Goal: Contribute content

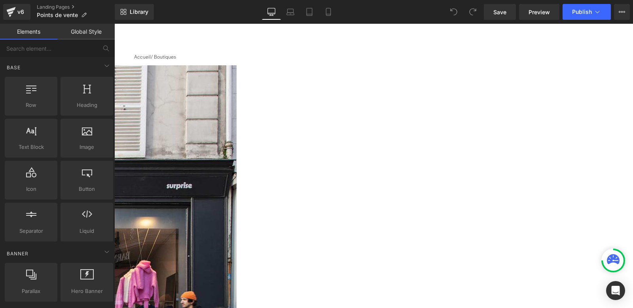
click at [114, 24] on icon at bounding box center [114, 24] width 0 height 0
click at [114, 24] on link at bounding box center [114, 24] width 0 height 0
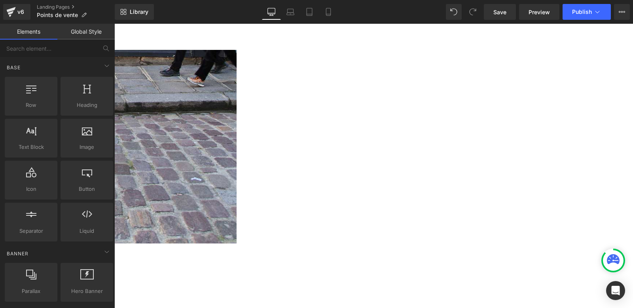
scroll to position [345, 0]
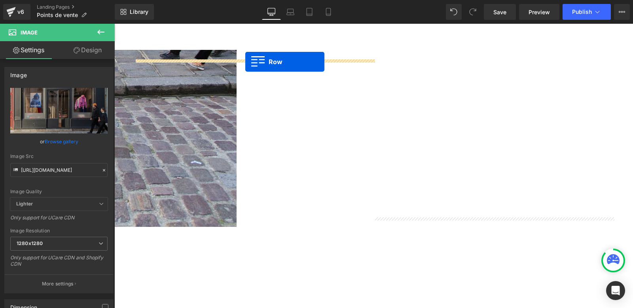
drag, startPoint x: 408, startPoint y: 185, endPoint x: 245, endPoint y: 61, distance: 205.2
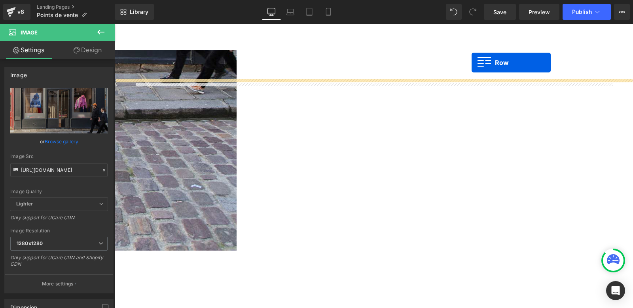
scroll to position [297, 0]
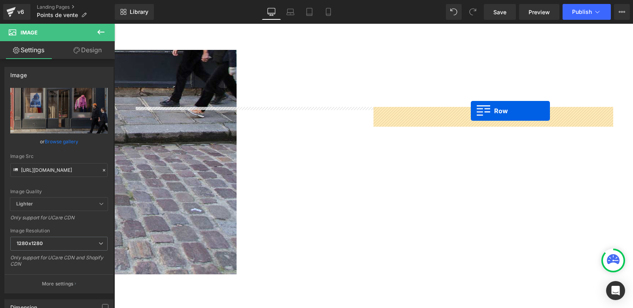
drag, startPoint x: 142, startPoint y: 70, endPoint x: 471, endPoint y: 110, distance: 331.5
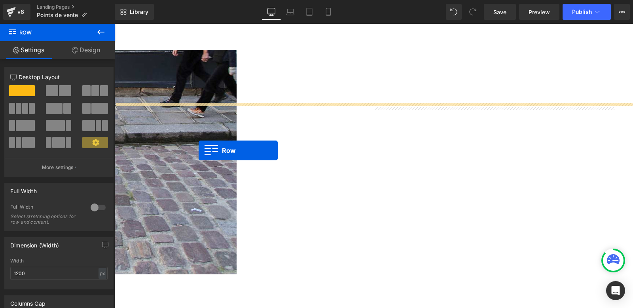
drag, startPoint x: 412, startPoint y: 113, endPoint x: 199, endPoint y: 150, distance: 217.1
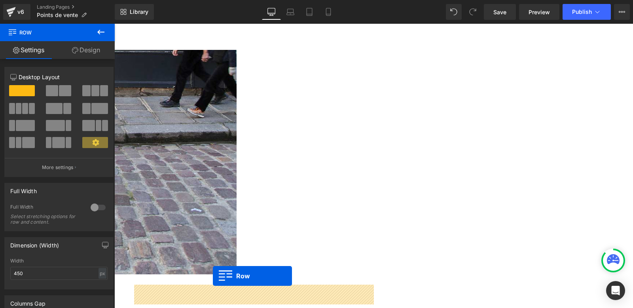
drag, startPoint x: 289, startPoint y: 108, endPoint x: 213, endPoint y: 276, distance: 184.4
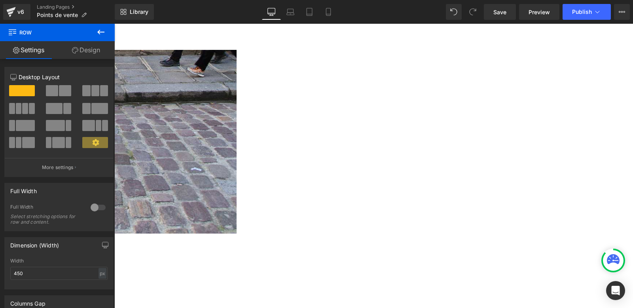
scroll to position [333, 0]
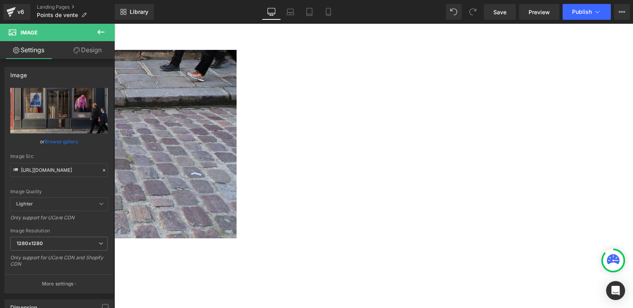
click at [114, 24] on span "Heading" at bounding box center [114, 24] width 0 height 0
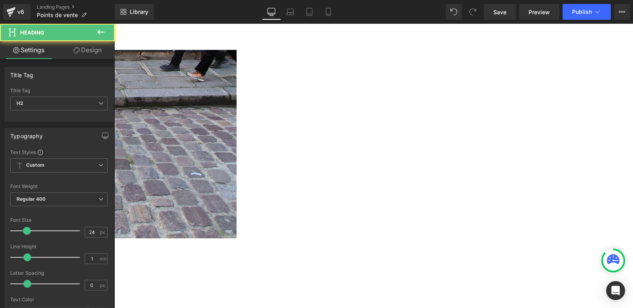
click at [114, 24] on icon at bounding box center [114, 24] width 0 height 0
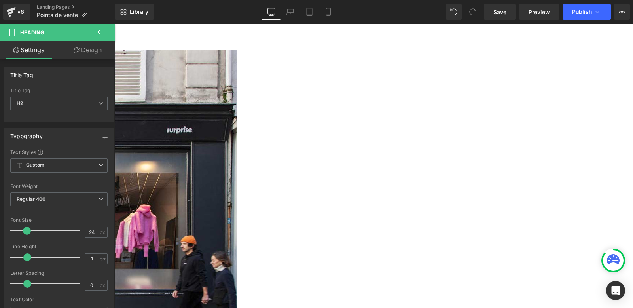
scroll to position [54, 0]
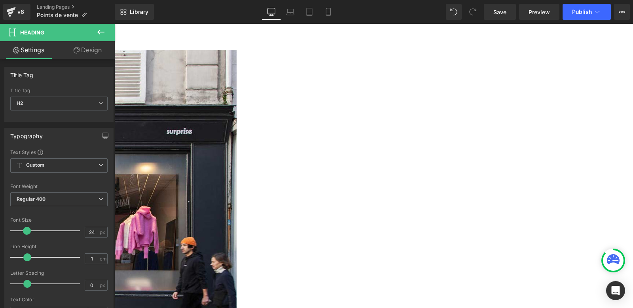
click at [114, 24] on icon at bounding box center [114, 24] width 0 height 0
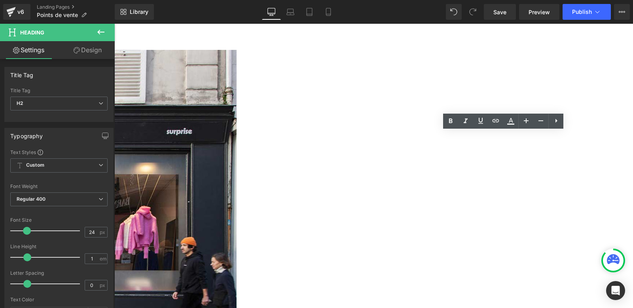
drag, startPoint x: 515, startPoint y: 135, endPoint x: 464, endPoint y: 132, distance: 50.7
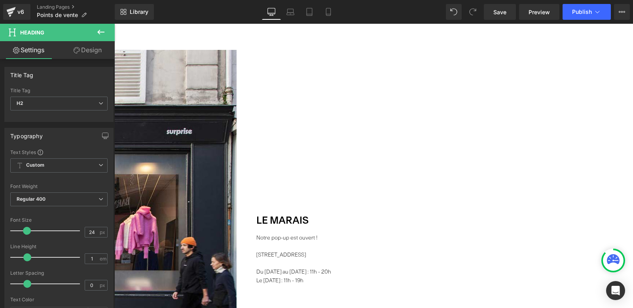
click at [331, 234] on p "Notre pop-up est ouvert !" at bounding box center [293, 238] width 75 height 8
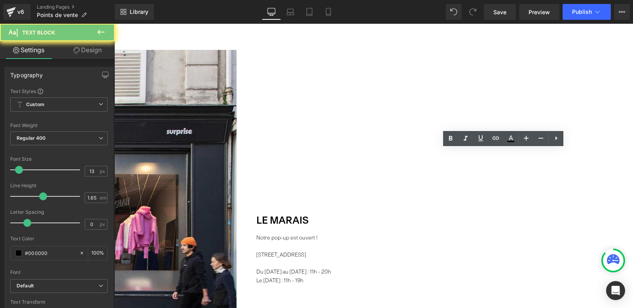
click at [331, 234] on p "Notre pop-up est ouvert !" at bounding box center [293, 238] width 75 height 8
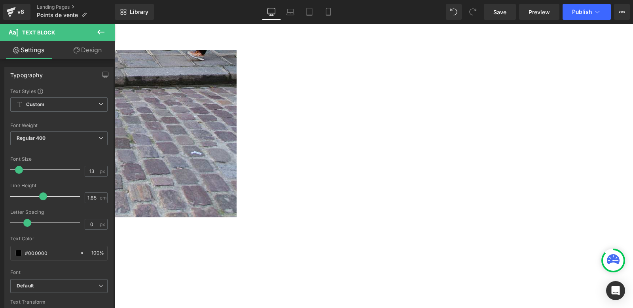
scroll to position [354, 0]
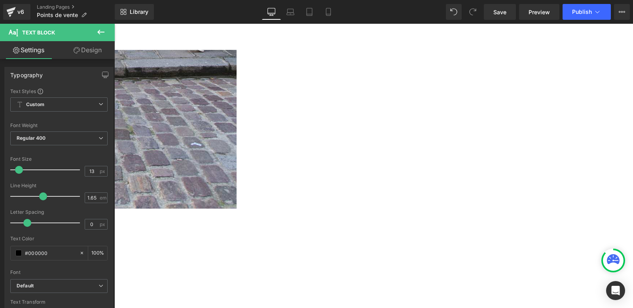
scroll to position [395, 0]
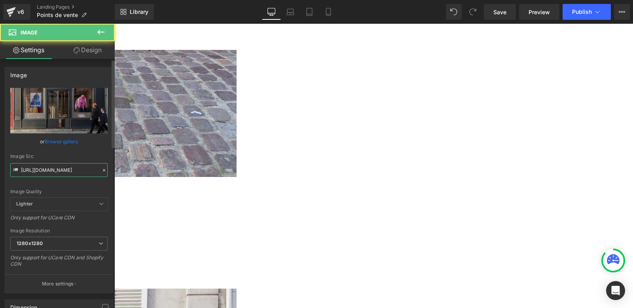
click at [50, 170] on input "[URL][DOMAIN_NAME]" at bounding box center [58, 170] width 97 height 14
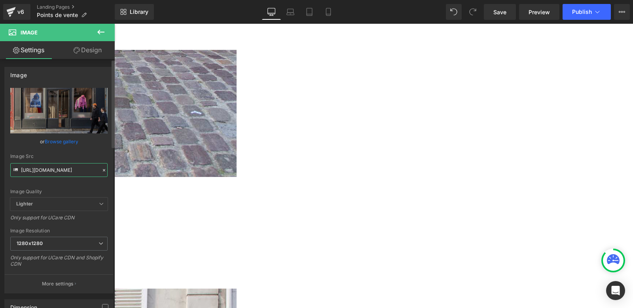
click at [50, 170] on input "[URL][DOMAIN_NAME]" at bounding box center [58, 170] width 97 height 14
paste input "WhatsApp_Image_[DATE]_a_20.31.58_f28a4f09.jpg?v=1756912769"
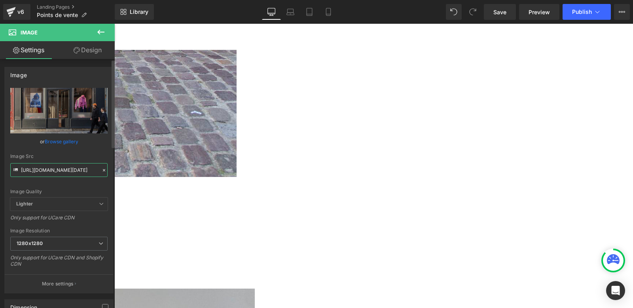
type input "[URL][DOMAIN_NAME][DATE]"
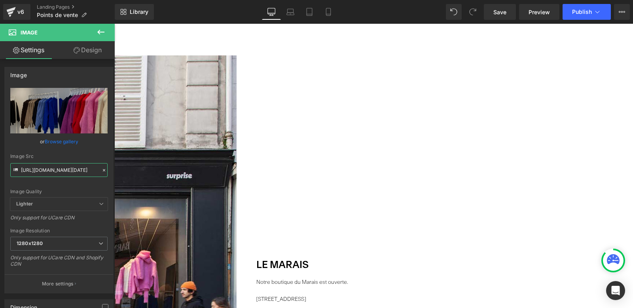
scroll to position [0, 0]
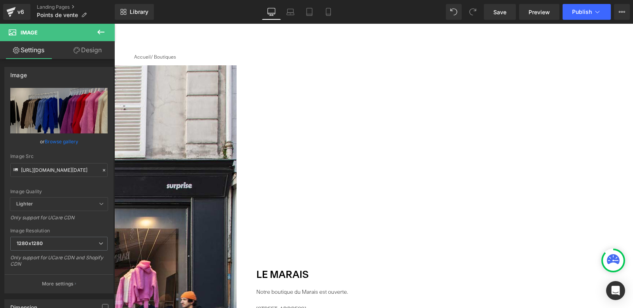
click at [348, 288] on p "Notre boutique du Marais est ouverte." at bounding box center [302, 292] width 92 height 8
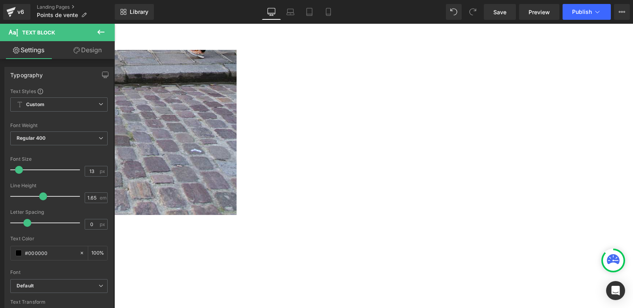
scroll to position [361, 0]
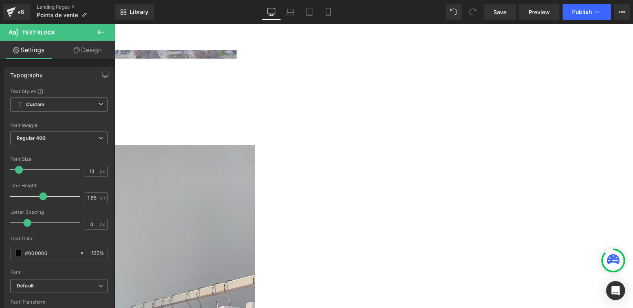
scroll to position [520, 0]
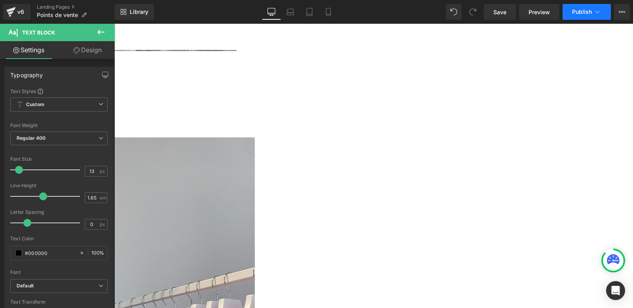
click at [590, 11] on span "Publish" at bounding box center [582, 12] width 20 height 6
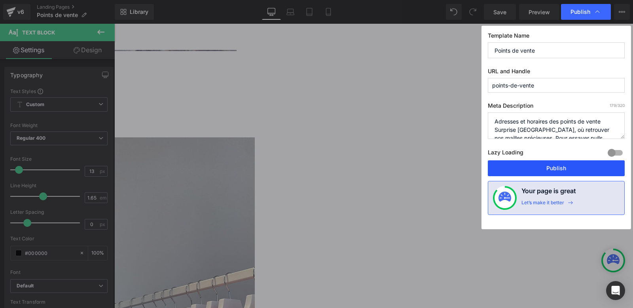
drag, startPoint x: 543, startPoint y: 168, endPoint x: 167, endPoint y: 81, distance: 385.8
click at [543, 168] on button "Publish" at bounding box center [556, 168] width 137 height 16
